Goal: Task Accomplishment & Management: Manage account settings

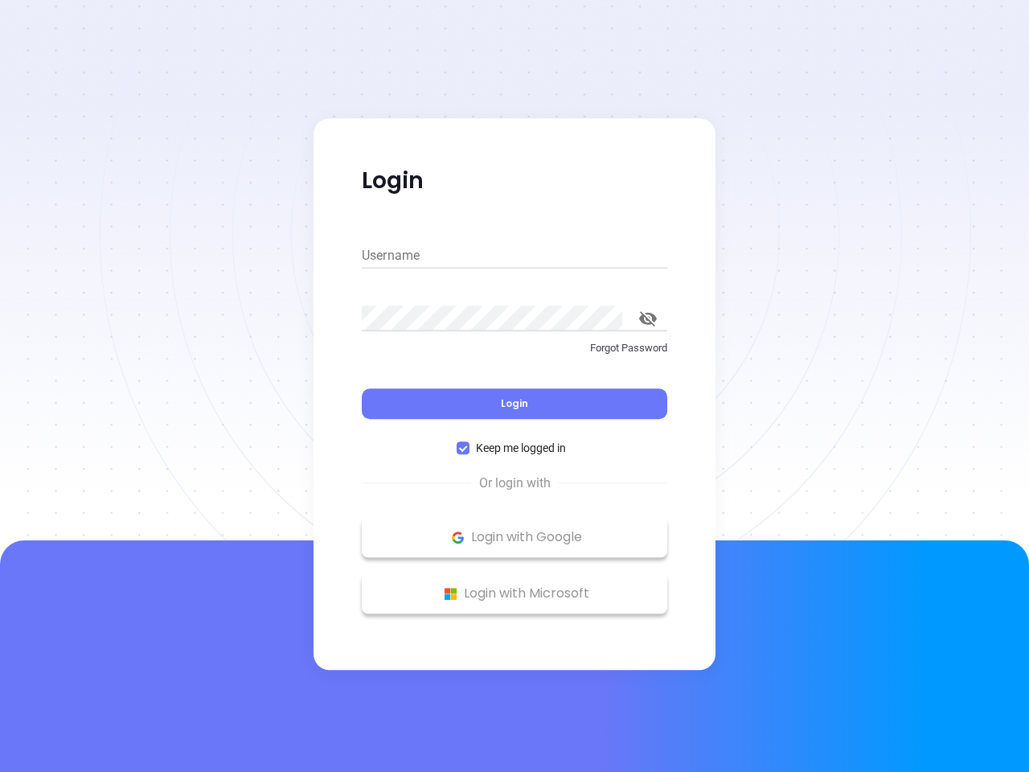
click at [514, 386] on div "Login" at bounding box center [514, 394] width 305 height 50
click at [514, 256] on input "Username" at bounding box center [514, 256] width 305 height 26
click at [648, 318] on icon "toggle password visibility" at bounding box center [648, 318] width 18 height 15
click at [514, 404] on span "Login" at bounding box center [514, 403] width 27 height 14
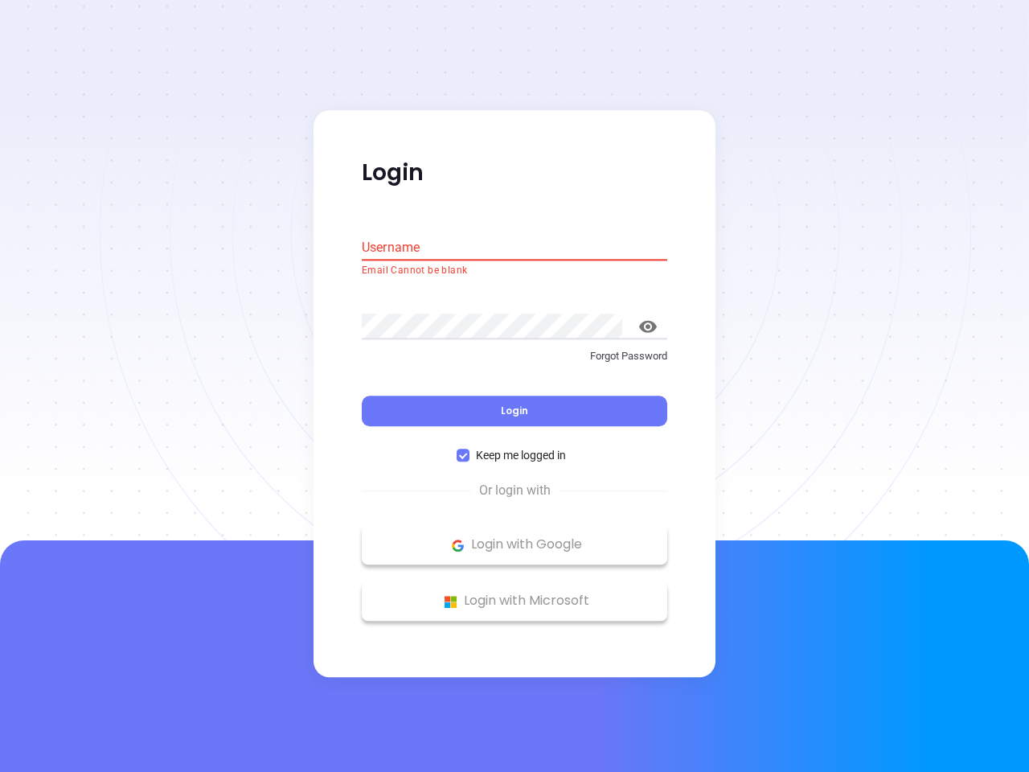
click at [514, 448] on span "Keep me logged in" at bounding box center [520, 456] width 103 height 18
click at [469, 449] on input "Keep me logged in" at bounding box center [463, 455] width 13 height 13
checkbox input "false"
click at [514, 537] on p "Login with Google" at bounding box center [514, 545] width 289 height 24
click at [514, 593] on p "Login with Microsoft" at bounding box center [514, 601] width 289 height 24
